Goal: Complete application form: Complete application form

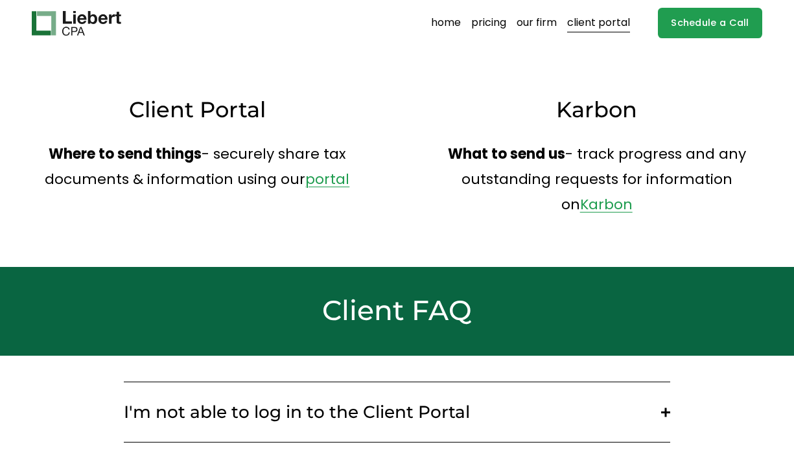
click at [487, 19] on link "pricing" at bounding box center [488, 23] width 35 height 21
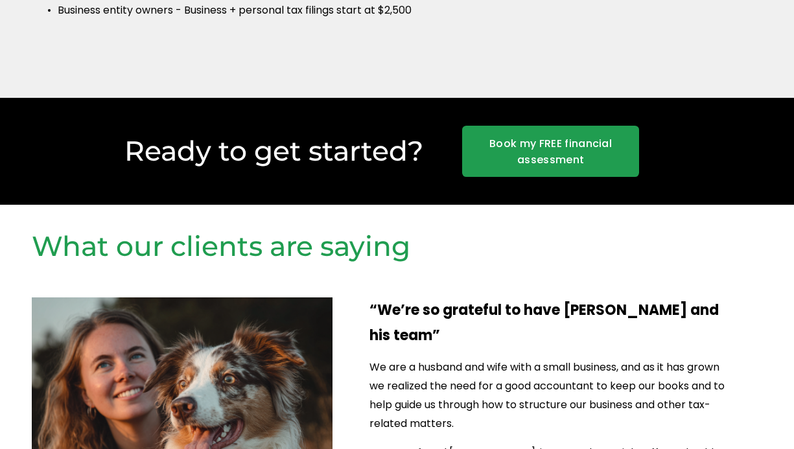
scroll to position [1027, 0]
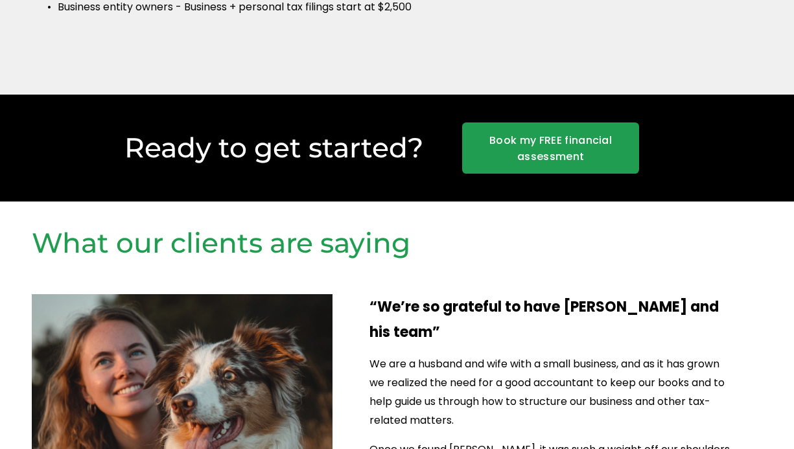
click at [579, 137] on link "Book my FREE financial assessment" at bounding box center [551, 147] width 178 height 51
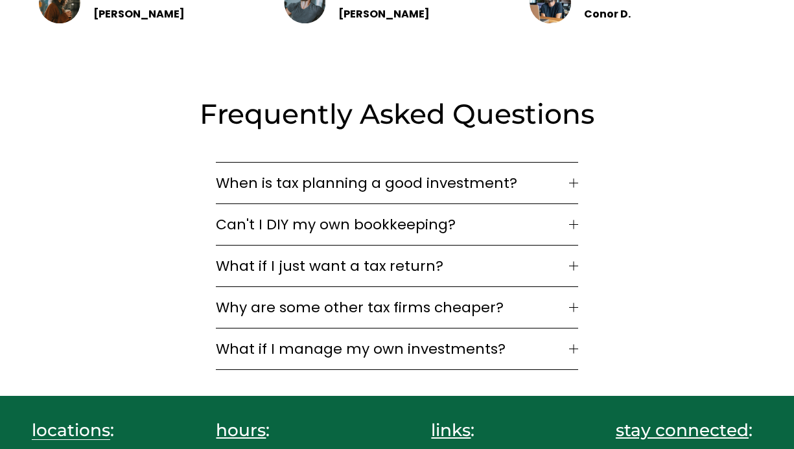
scroll to position [1773, 0]
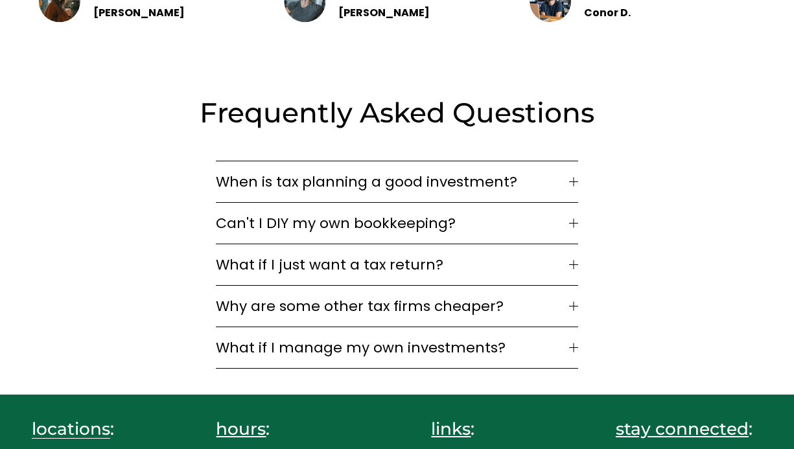
click at [402, 254] on span "What if I just want a tax return?" at bounding box center [392, 264] width 352 height 21
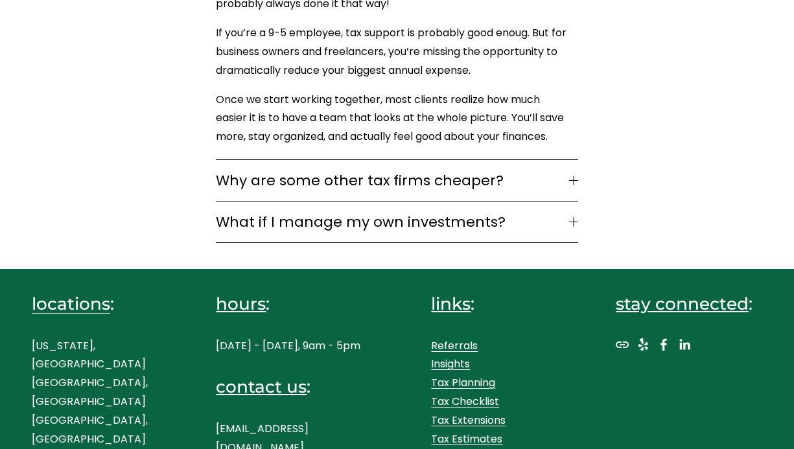
scroll to position [2084, 0]
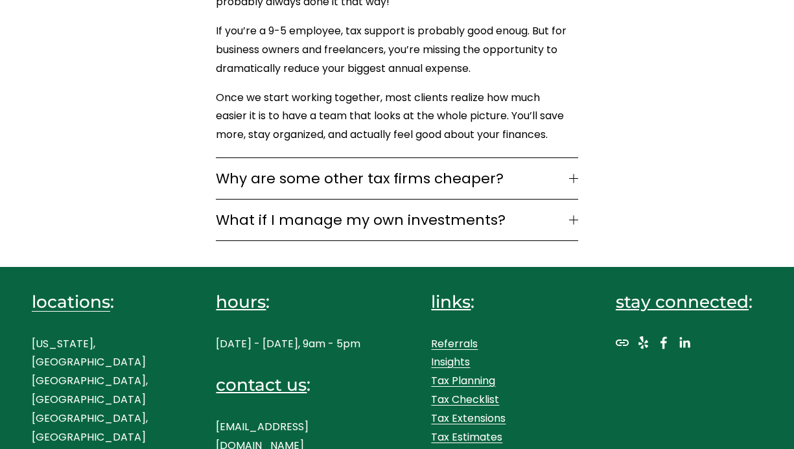
click at [400, 209] on span "What if I manage my own investments?" at bounding box center [392, 219] width 352 height 21
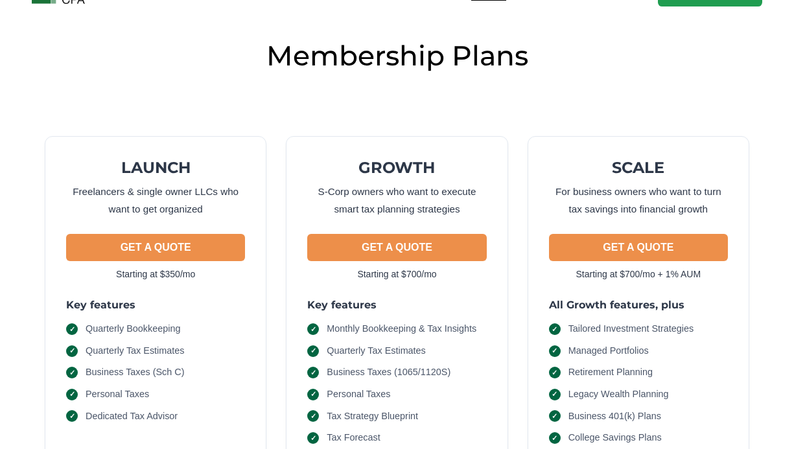
scroll to position [0, 0]
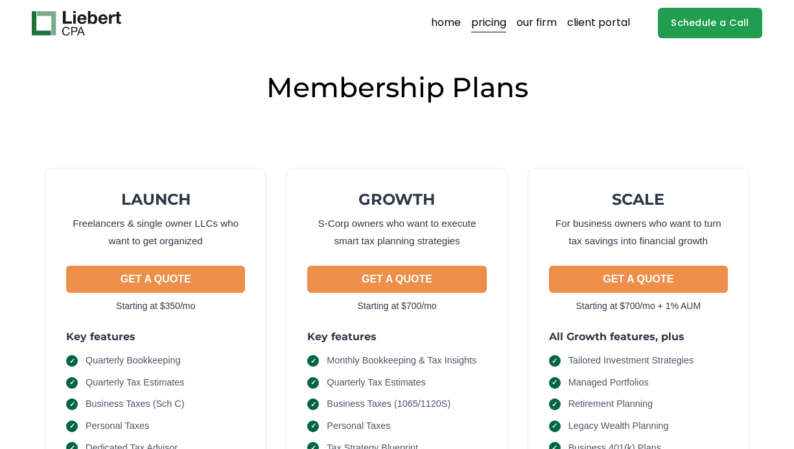
click at [605, 21] on link "client portal" at bounding box center [598, 23] width 63 height 21
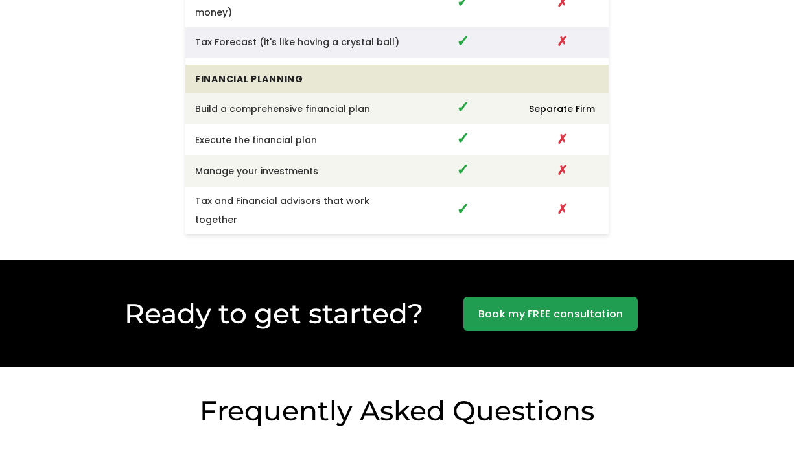
scroll to position [2953, 0]
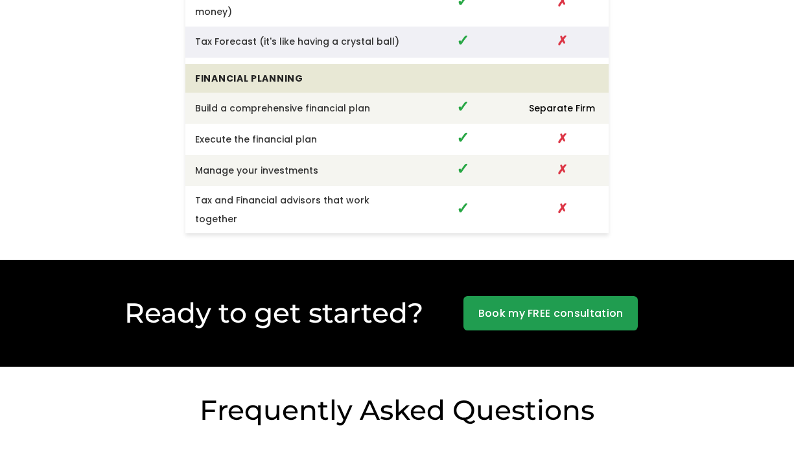
click at [503, 296] on link "Book my FREE consultation" at bounding box center [550, 313] width 174 height 35
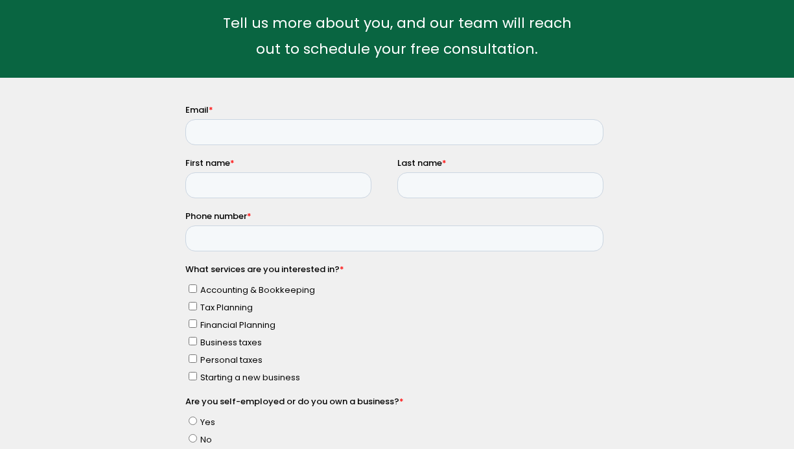
scroll to position [110, 0]
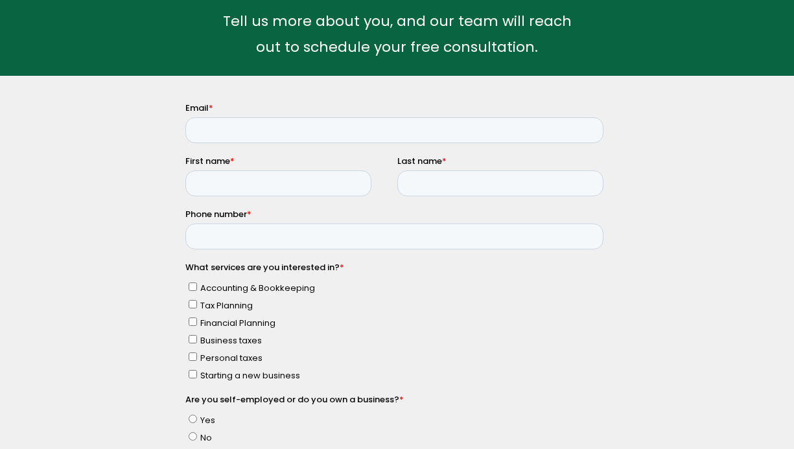
click at [192, 355] on input "Personal taxes" at bounding box center [193, 356] width 8 height 8
checkbox input "true"
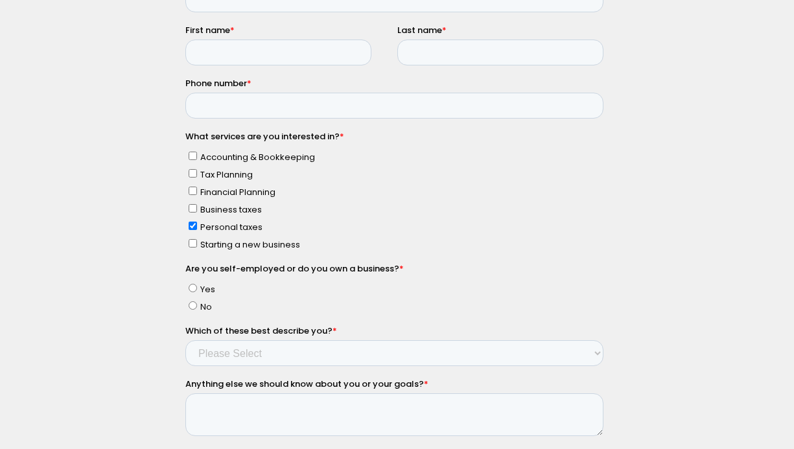
scroll to position [244, 0]
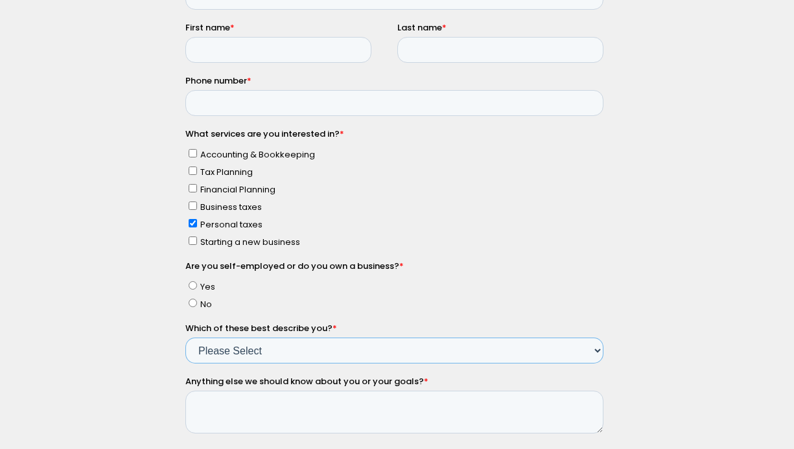
click at [260, 350] on select "Please Select Income < $100k Income between $100k-$250k Income between $250k-$5…" at bounding box center [394, 351] width 418 height 26
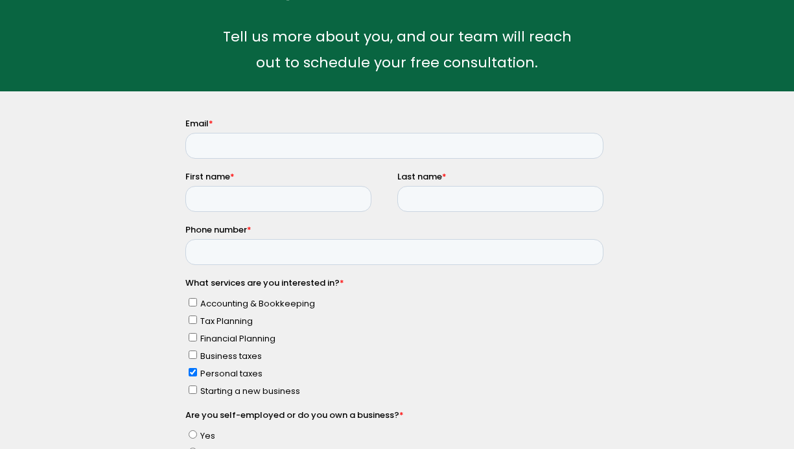
scroll to position [91, 0]
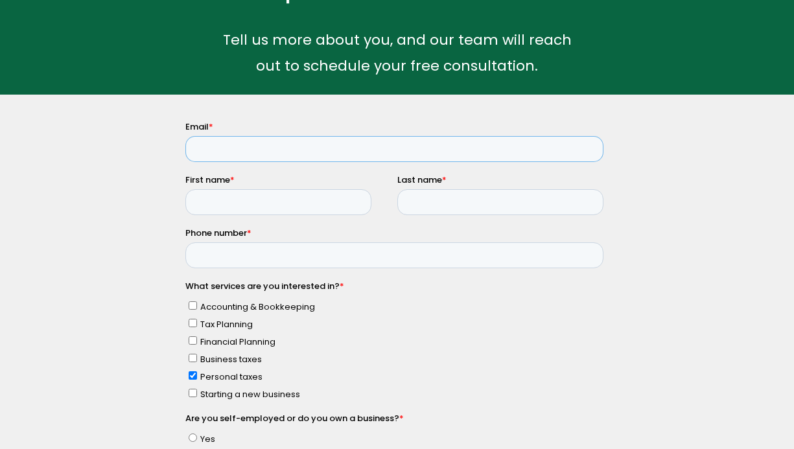
click at [216, 150] on input "Email *" at bounding box center [394, 148] width 418 height 26
type input "[EMAIL_ADDRESS][DOMAIN_NAME]"
click at [214, 203] on input "First name *" at bounding box center [278, 202] width 186 height 26
type input "[PERSON_NAME]"
click at [409, 198] on input "Last name *" at bounding box center [500, 202] width 207 height 26
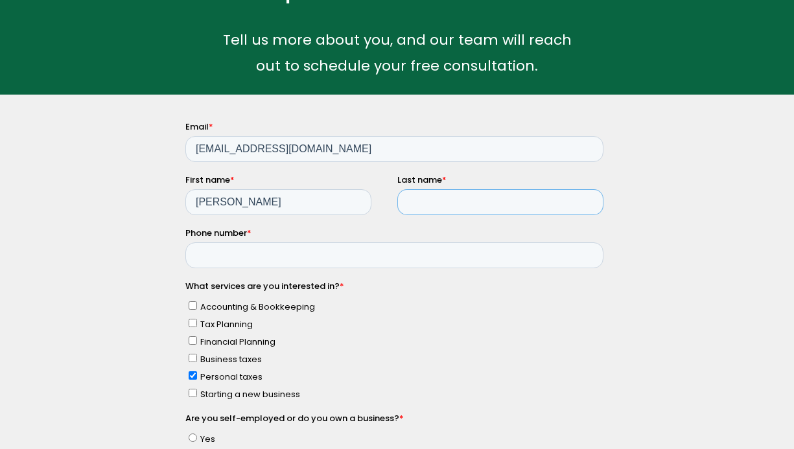
type input "decter"
click at [225, 254] on input "Phone number *" at bounding box center [394, 255] width 418 height 26
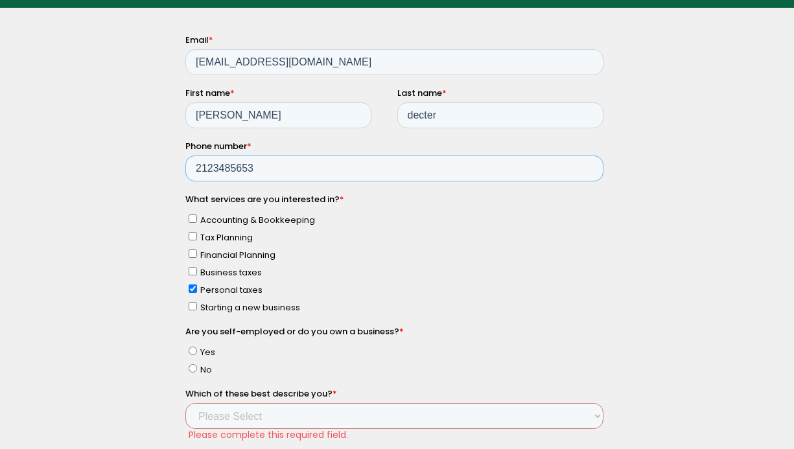
scroll to position [182, 0]
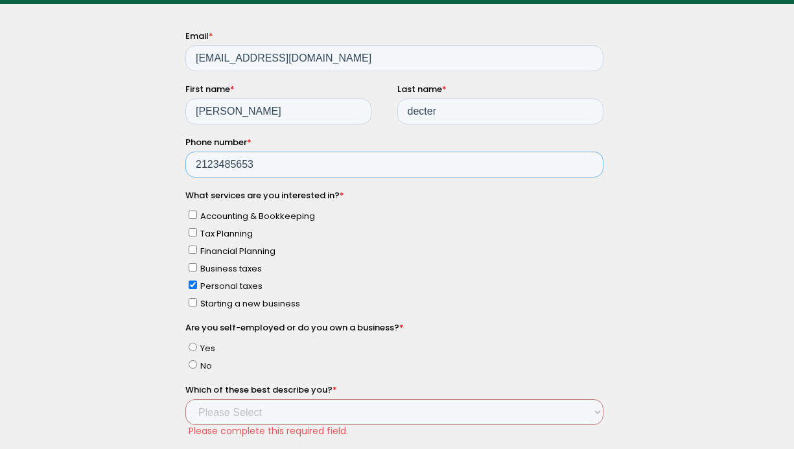
type input "2123485653"
click at [210, 408] on select "Please Select Income < $100k Income between $100k-$250k Income between $250k-$5…" at bounding box center [394, 411] width 418 height 26
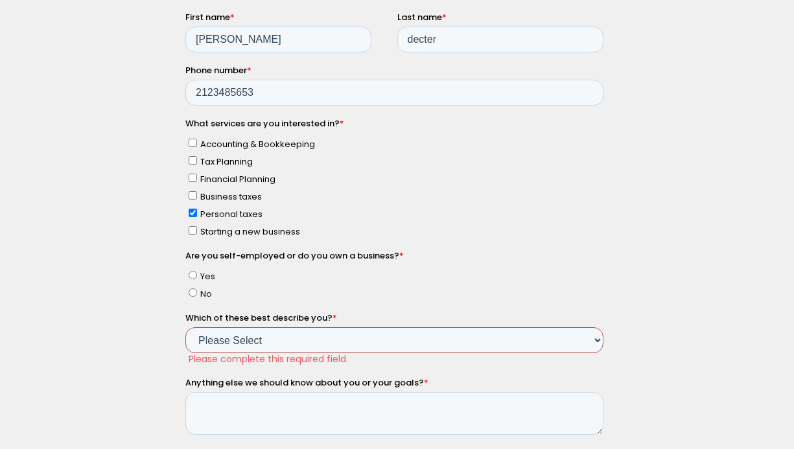
scroll to position [255, 0]
click at [232, 343] on select "Please Select Income < $100k Income between $100k-$250k Income between $250k-$5…" at bounding box center [394, 340] width 418 height 26
select select "Income between $350k-$500k"
click at [185, 352] on select "Please Select Income < $100k Income between $100k-$250k Income between $250k-$5…" at bounding box center [394, 340] width 418 height 26
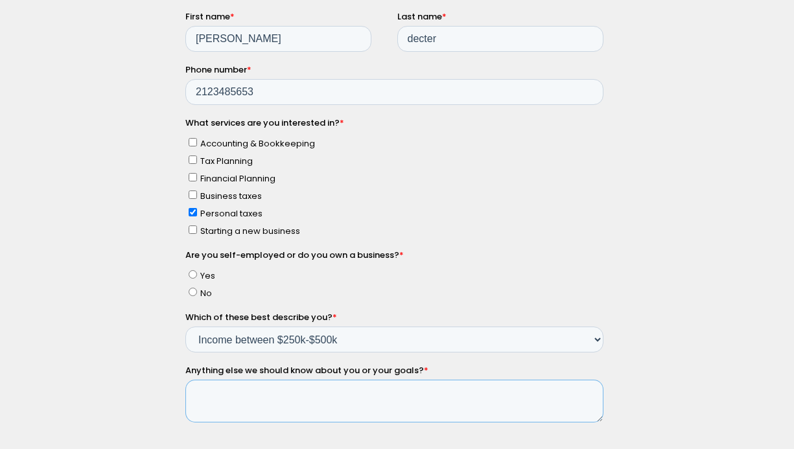
click at [203, 393] on textarea "Anything else we should know about you or your goals? *" at bounding box center [394, 401] width 418 height 43
type textarea "T"
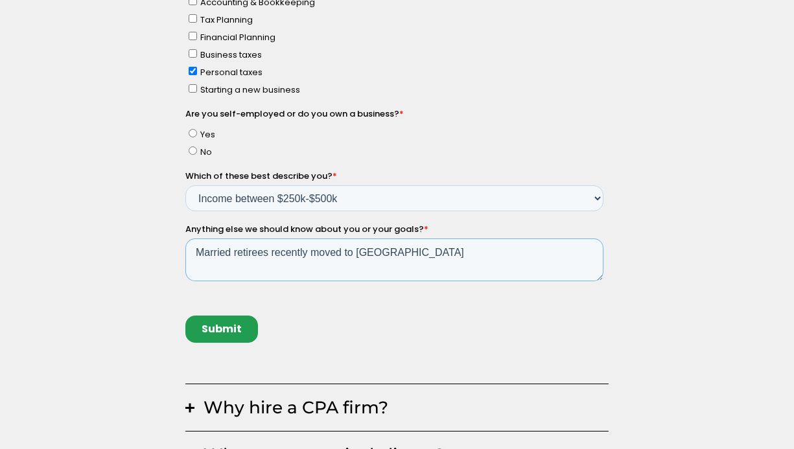
scroll to position [406, 0]
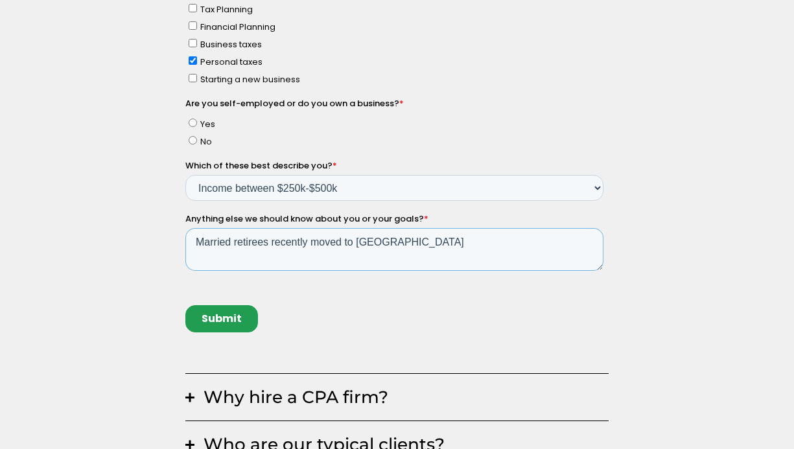
click at [268, 246] on textarea "Married retirees recently moved to NYC" at bounding box center [394, 249] width 418 height 43
type textarea "Married retirees recently moved to NYC"
click at [213, 315] on input "Submit" at bounding box center [221, 318] width 73 height 27
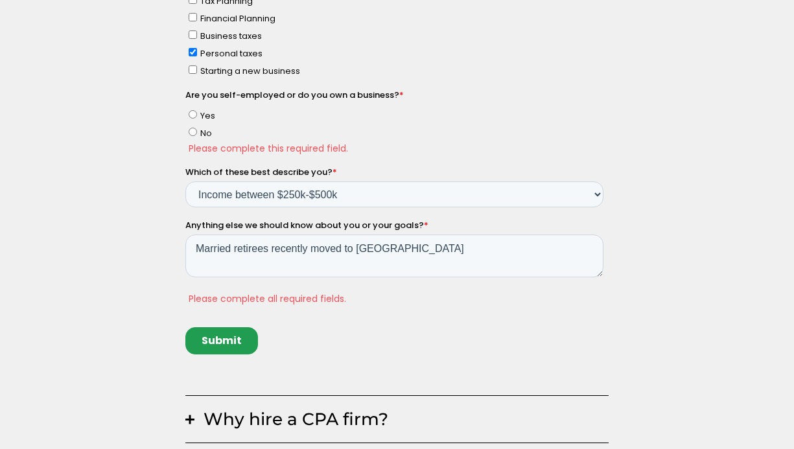
scroll to position [418, 0]
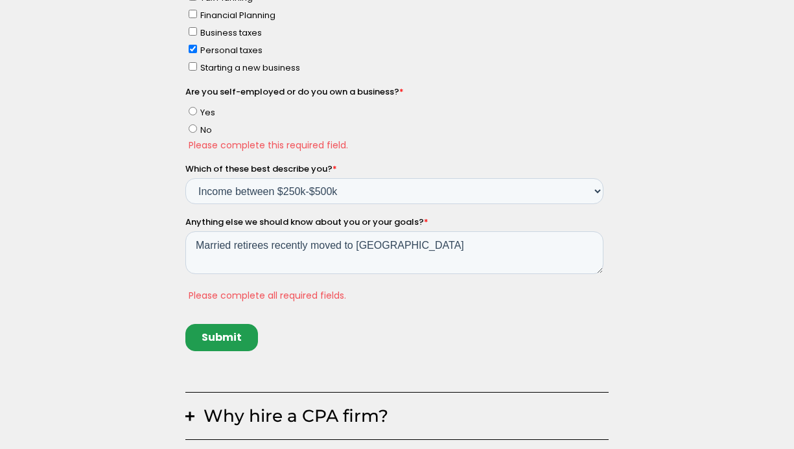
click at [194, 132] on input "No" at bounding box center [193, 128] width 8 height 8
radio input "true"
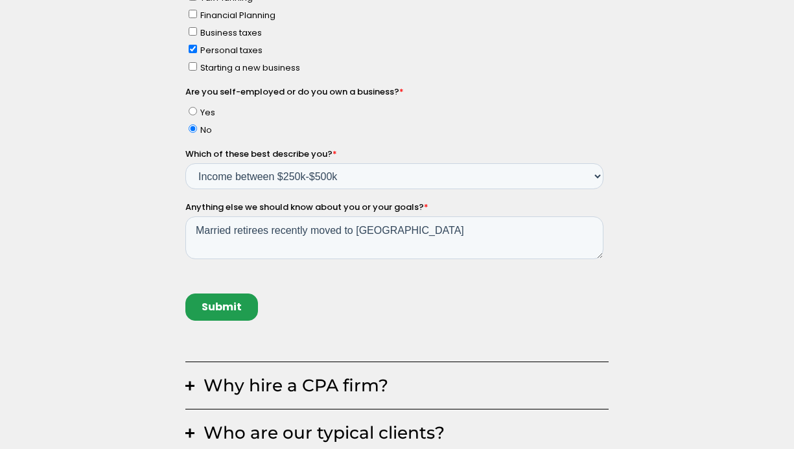
click at [206, 308] on input "Submit" at bounding box center [221, 307] width 73 height 27
